Goal: Task Accomplishment & Management: Complete application form

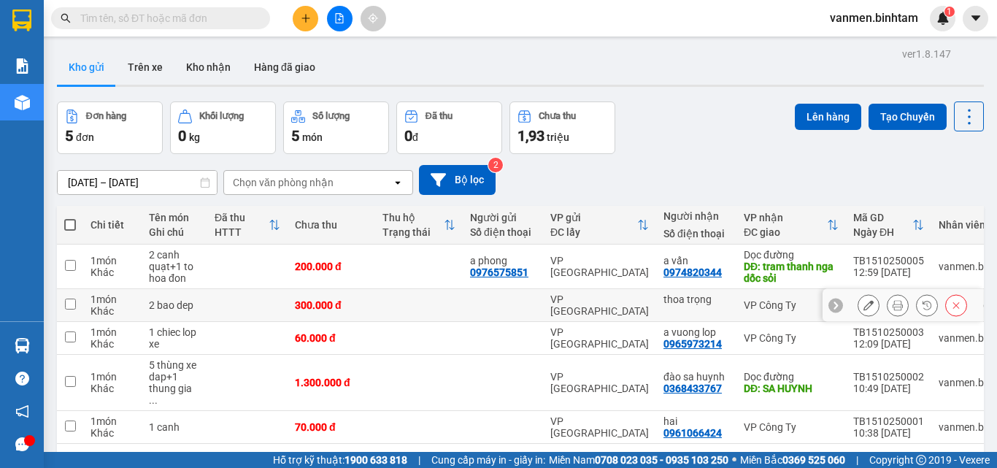
scroll to position [191, 0]
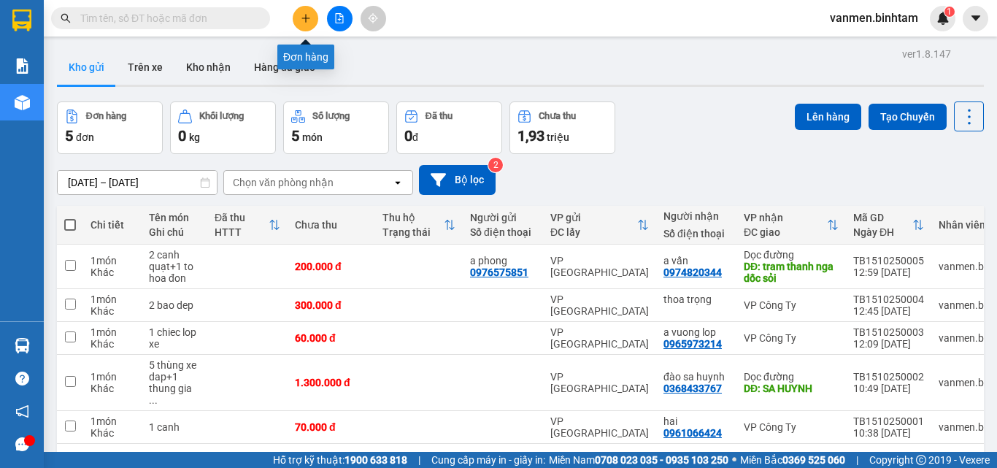
click at [307, 19] on icon "plus" at bounding box center [306, 18] width 10 height 10
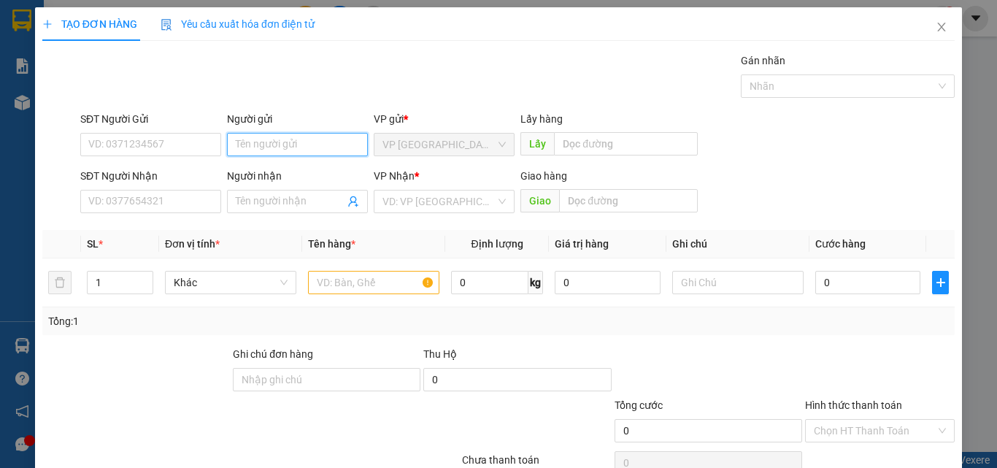
click at [294, 141] on input "Người gửi" at bounding box center [297, 144] width 141 height 23
type input "[PERSON_NAME]"
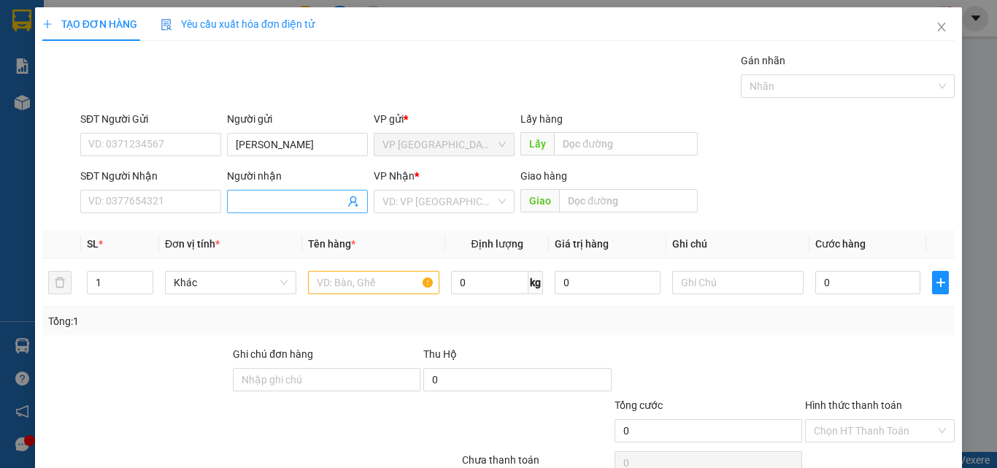
click at [268, 201] on input "Người nhận" at bounding box center [290, 201] width 109 height 16
type input "[PERSON_NAME]"
click at [475, 202] on input "search" at bounding box center [438, 201] width 113 height 22
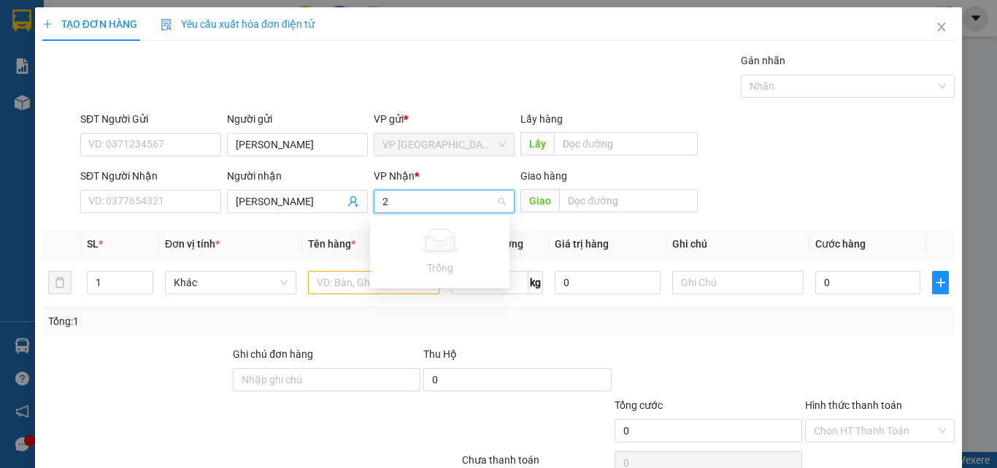
type input "2"
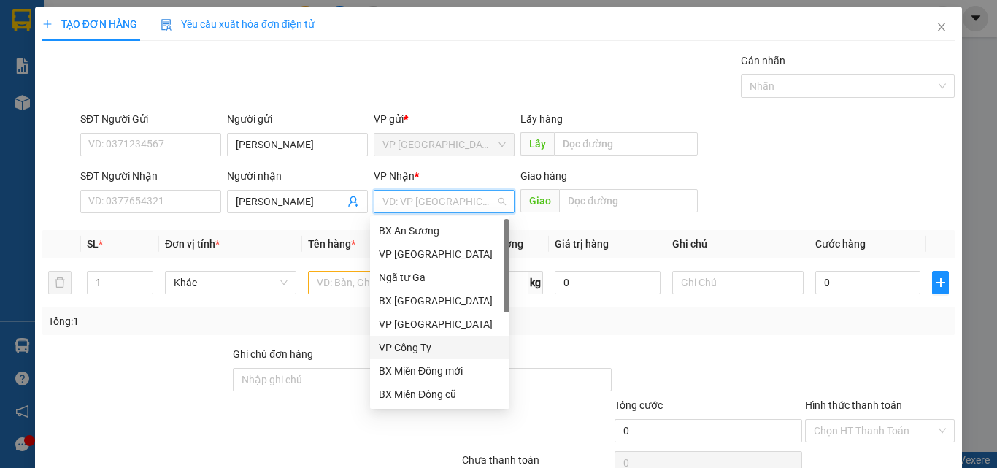
click at [408, 341] on div "VP Công Ty" at bounding box center [440, 347] width 122 height 16
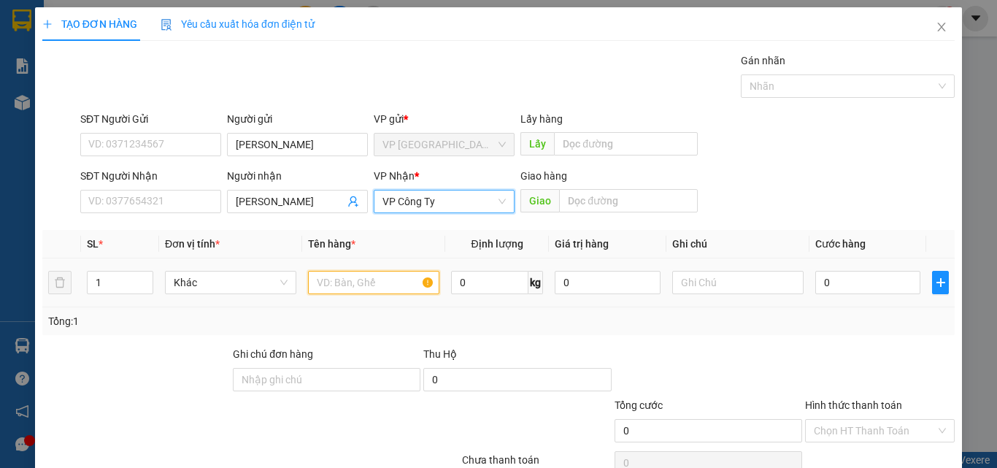
click at [324, 280] on input "text" at bounding box center [373, 282] width 131 height 23
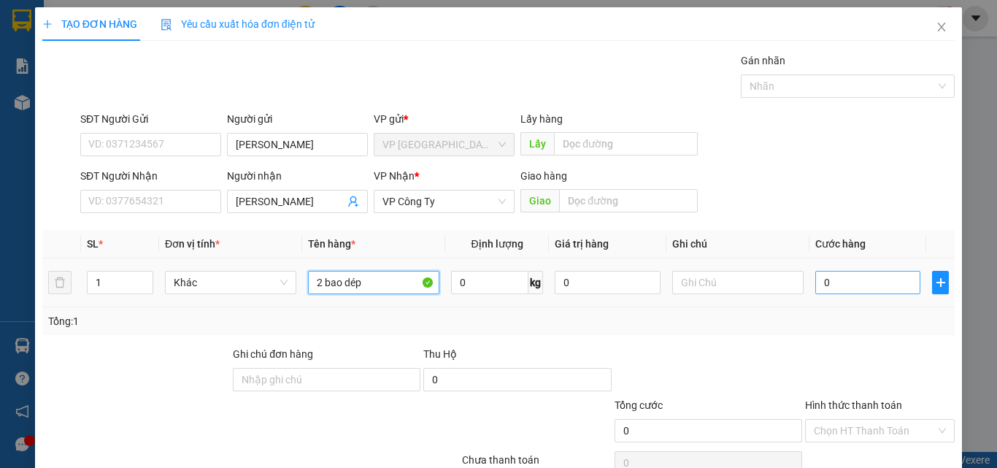
type input "2 bao dép"
click at [821, 277] on input "0" at bounding box center [867, 282] width 105 height 23
type input "2"
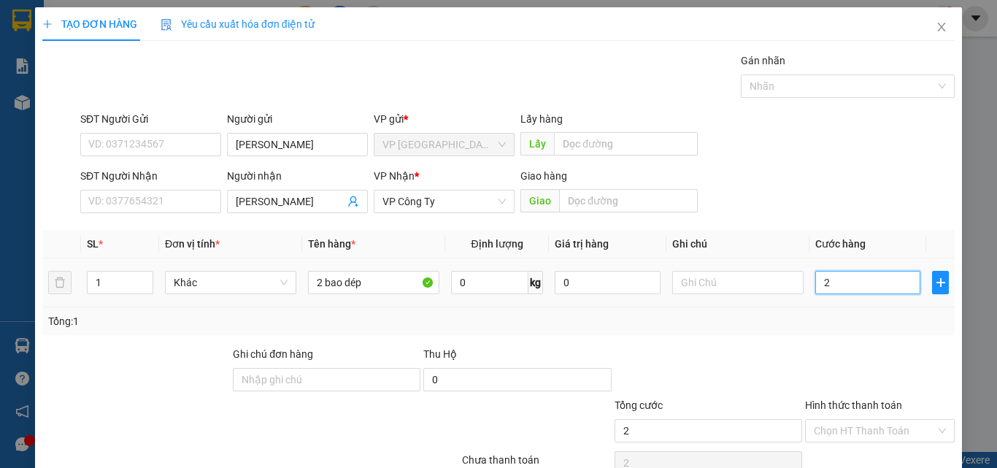
type input "20"
type input "200"
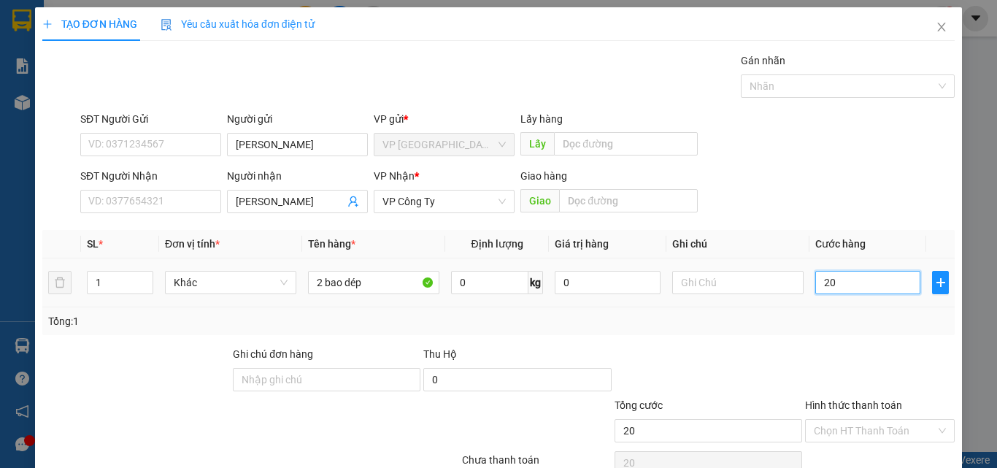
type input "200"
type input "2.000"
type input "20.000"
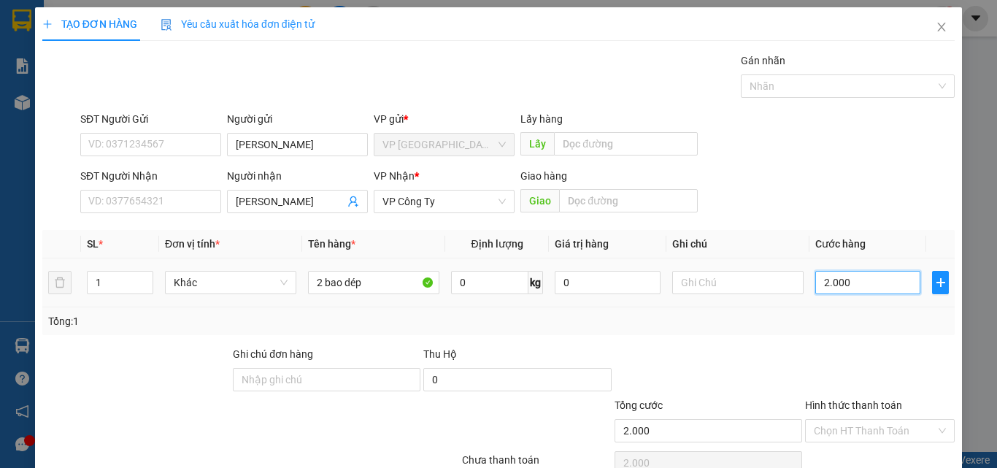
type input "20.000"
type input "200.000"
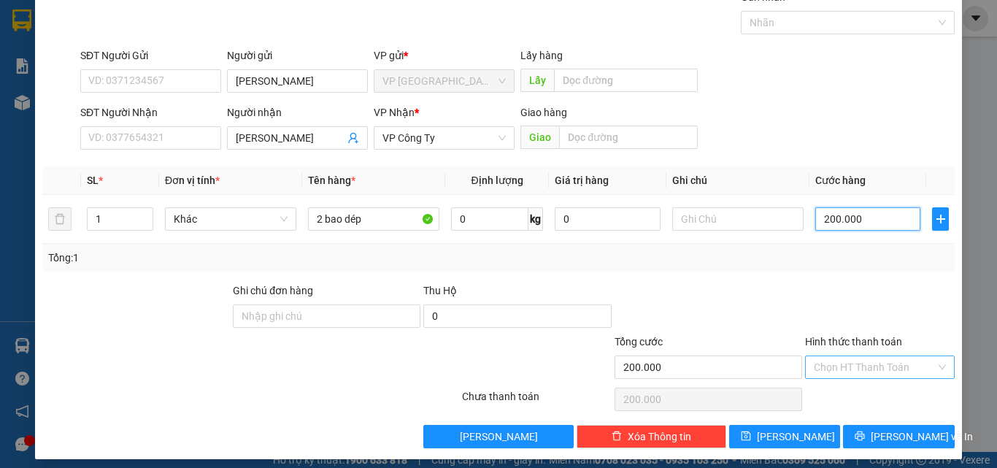
scroll to position [72, 0]
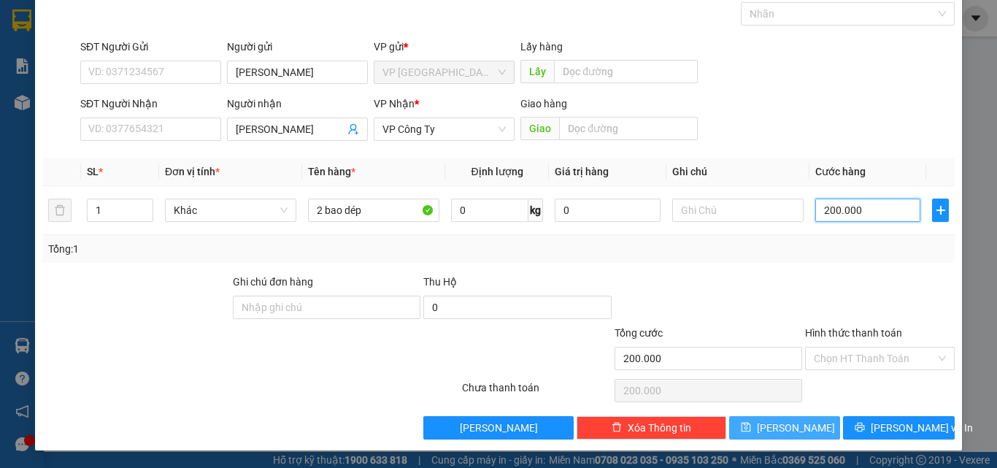
type input "200.000"
click at [746, 428] on button "[PERSON_NAME]" at bounding box center [785, 427] width 112 height 23
type input "0"
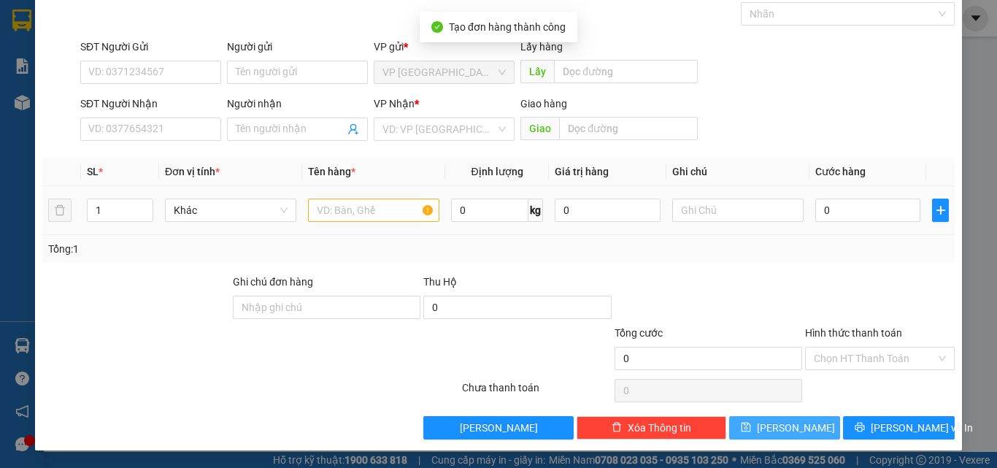
scroll to position [0, 0]
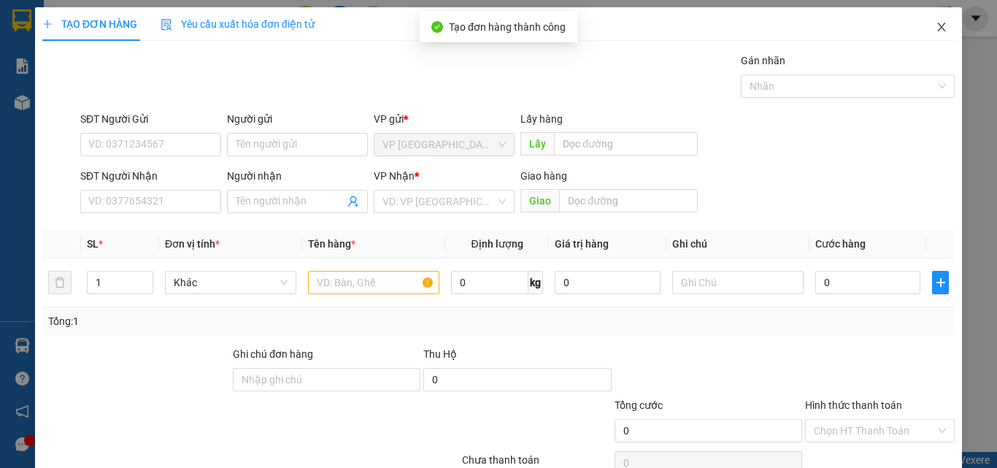
click at [936, 22] on icon "close" at bounding box center [942, 27] width 12 height 12
